Goal: Task Accomplishment & Management: Manage account settings

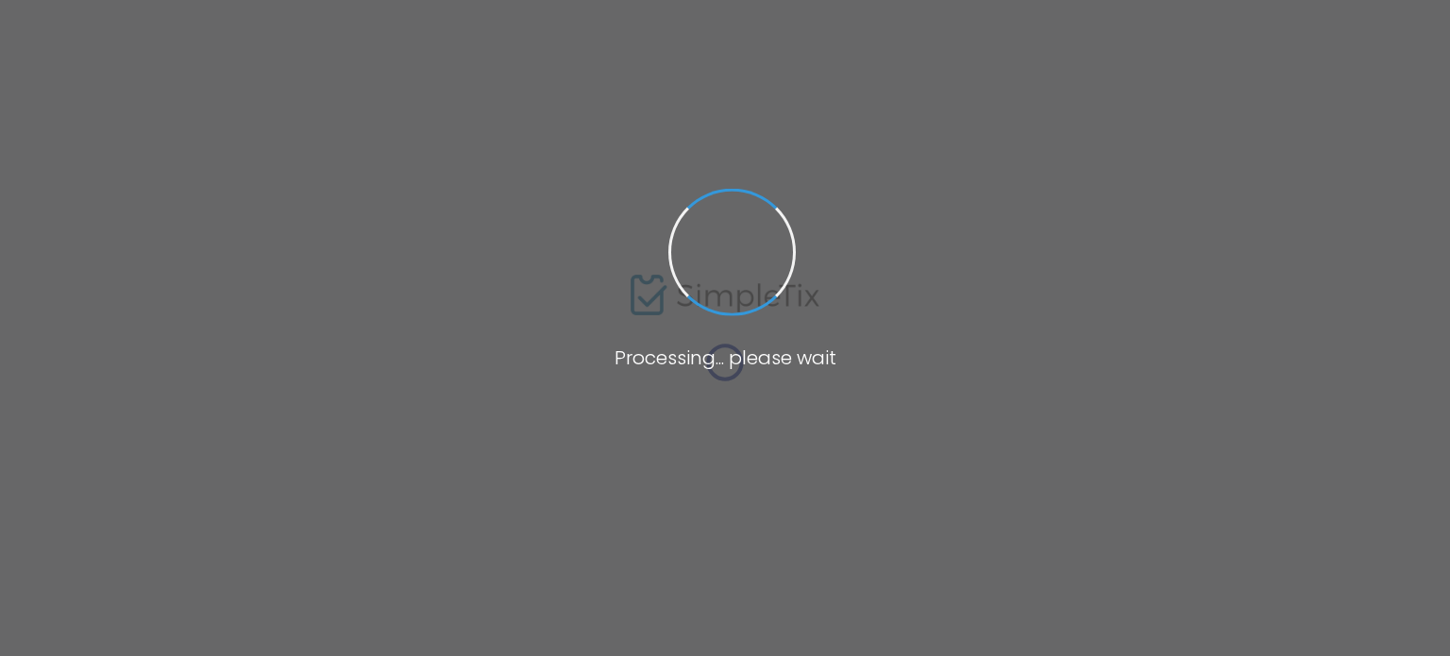
type input "[URL][DOMAIN_NAME]"
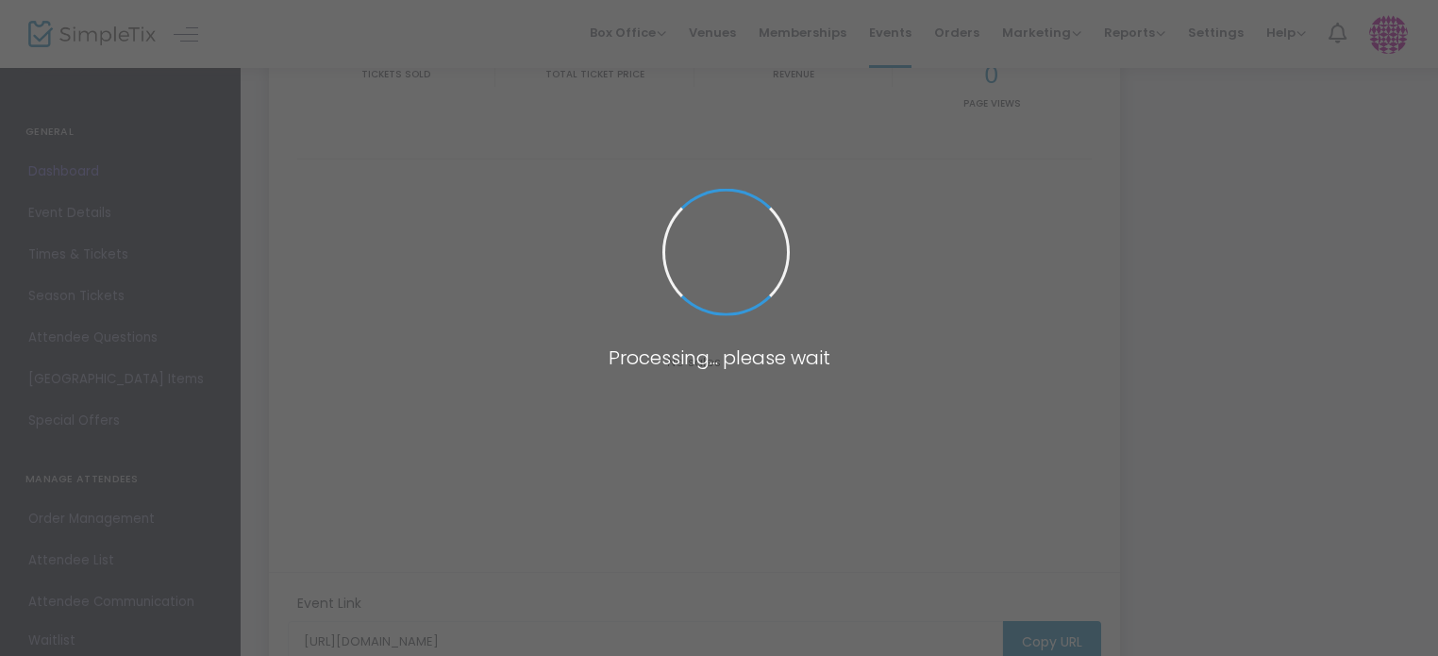
scroll to position [255, 0]
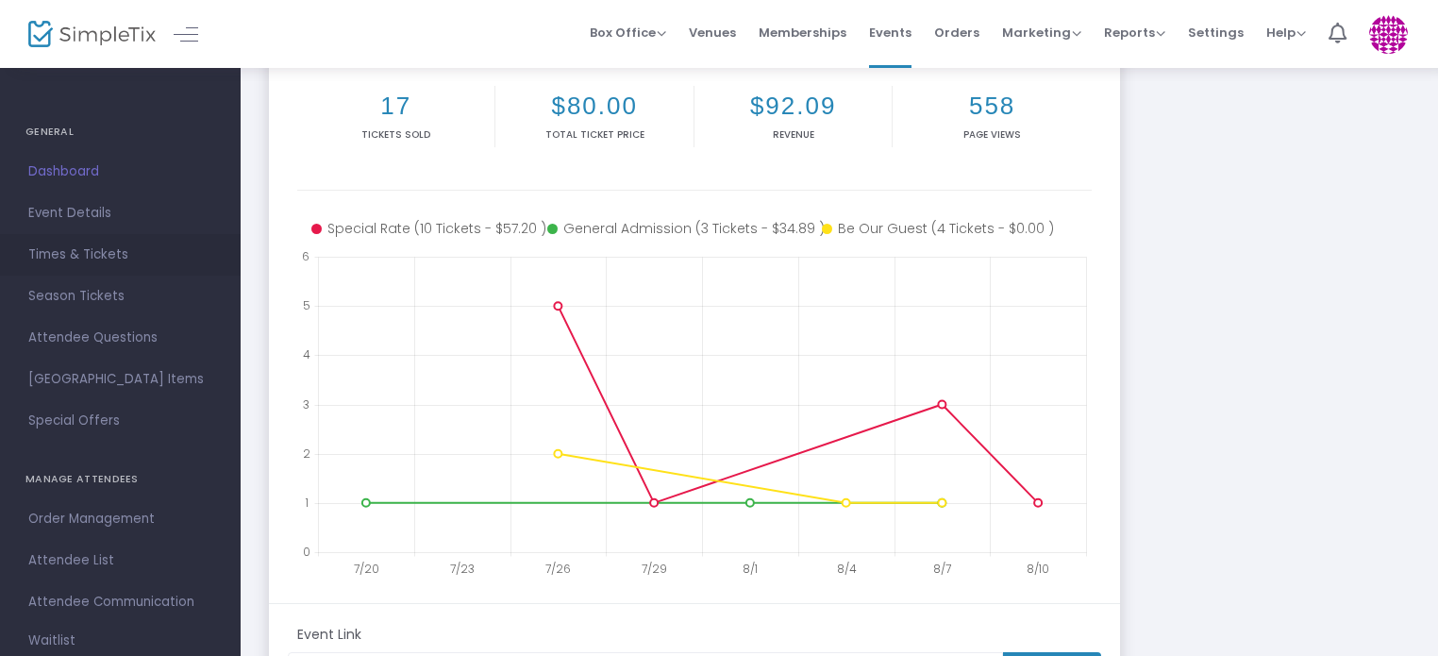
click at [97, 259] on span "Times & Tickets" at bounding box center [120, 255] width 184 height 25
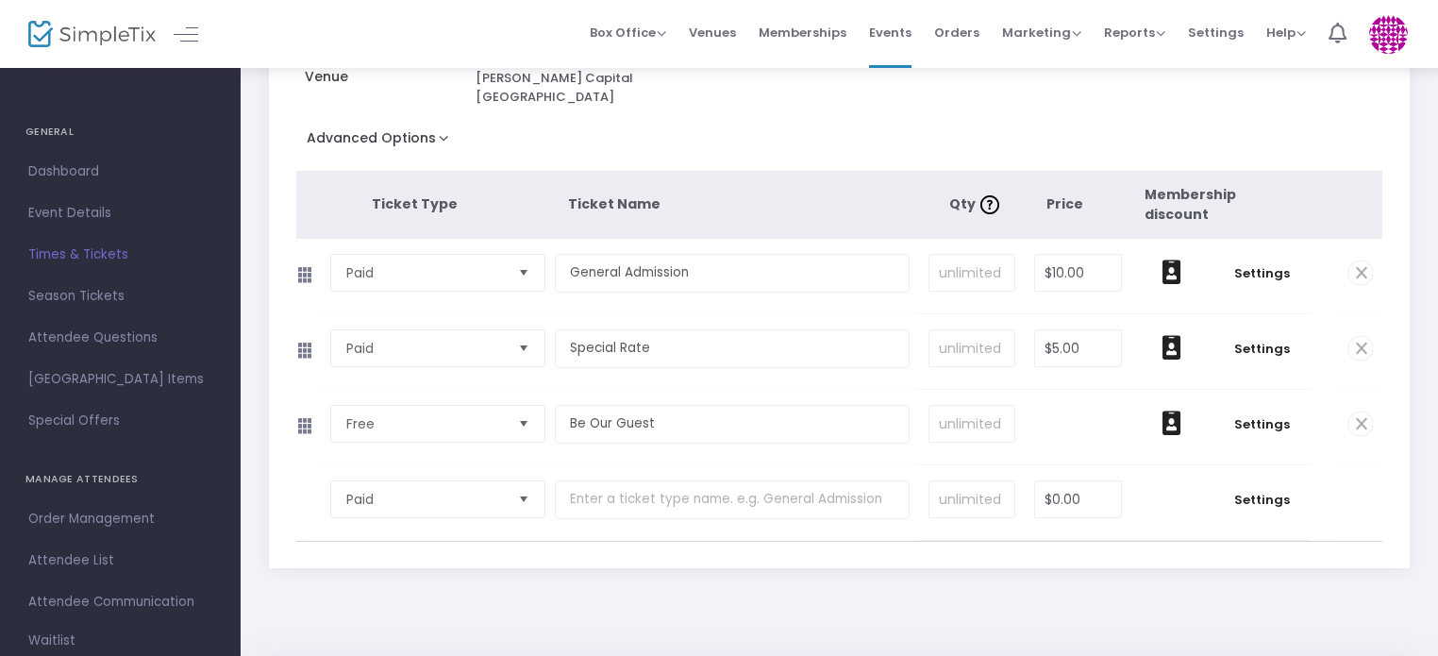
scroll to position [253, 0]
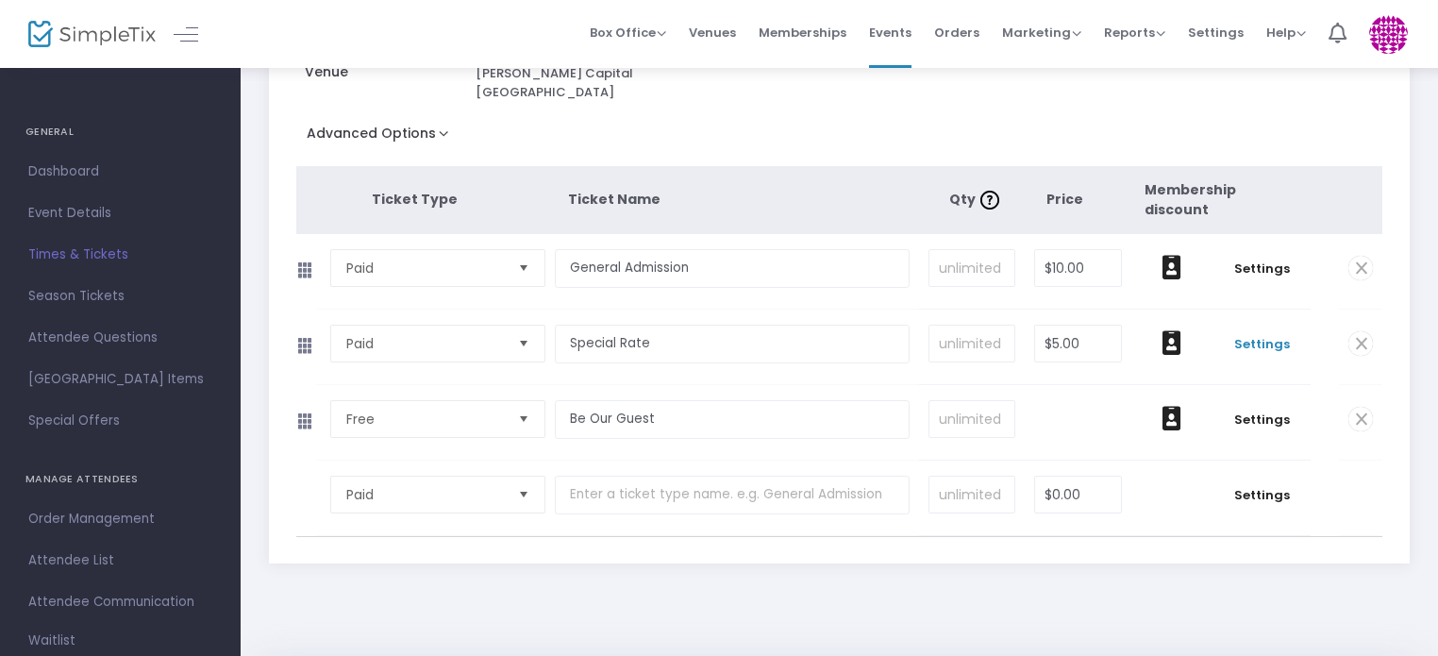
click at [1251, 335] on span "Settings" at bounding box center [1262, 344] width 80 height 19
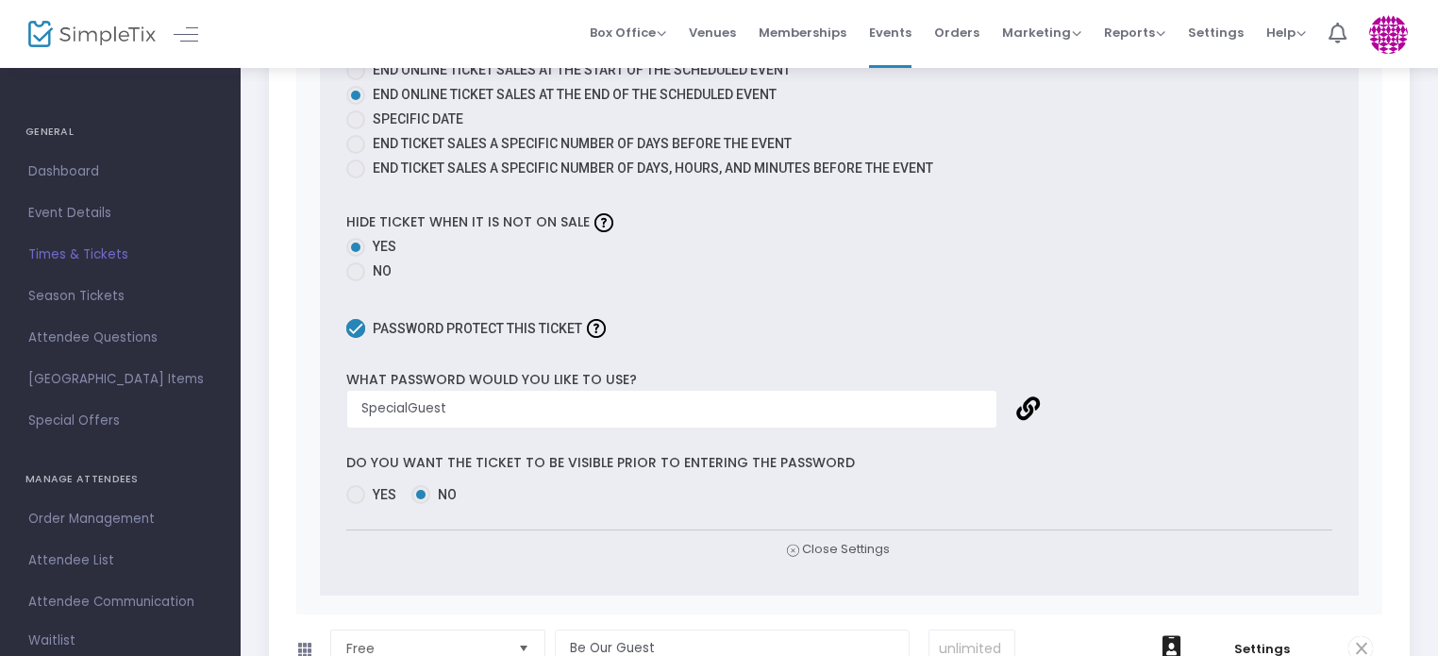
scroll to position [1359, 0]
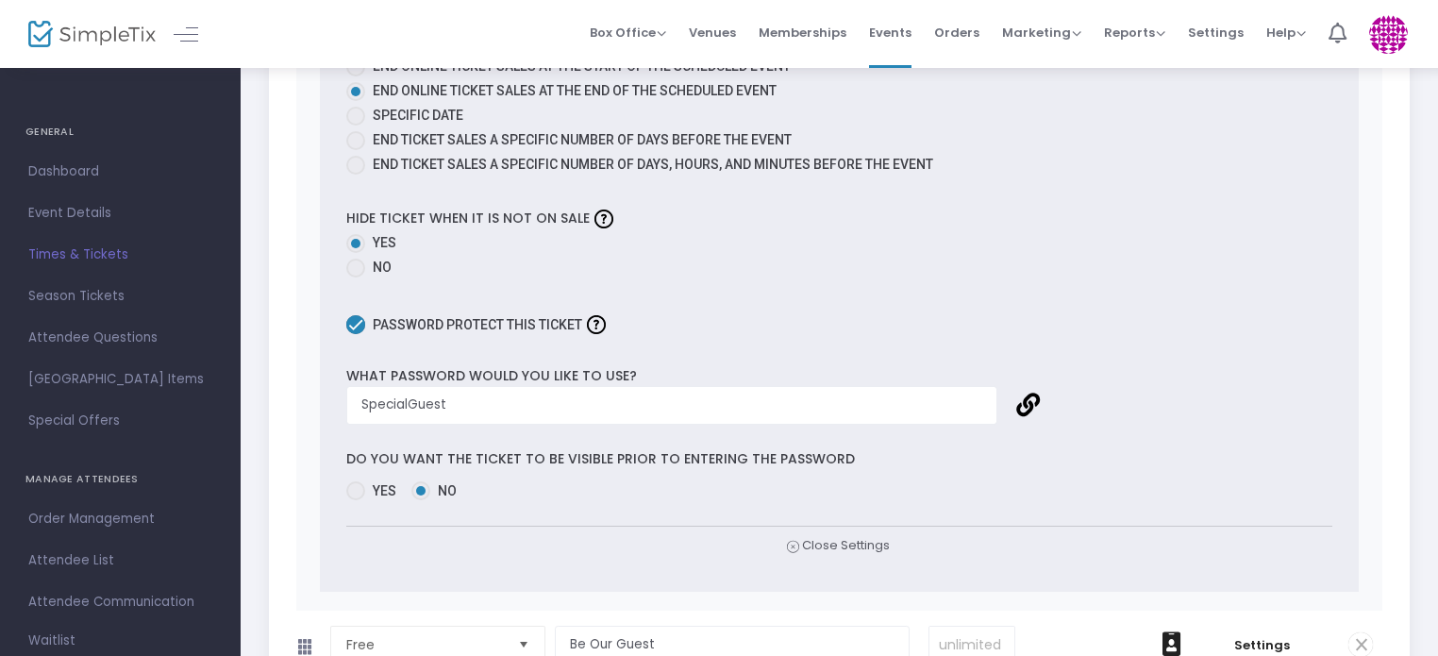
click at [1029, 393] on link at bounding box center [1029, 405] width 24 height 24
click at [1031, 393] on link at bounding box center [1029, 405] width 24 height 24
